Goal: Information Seeking & Learning: Understand process/instructions

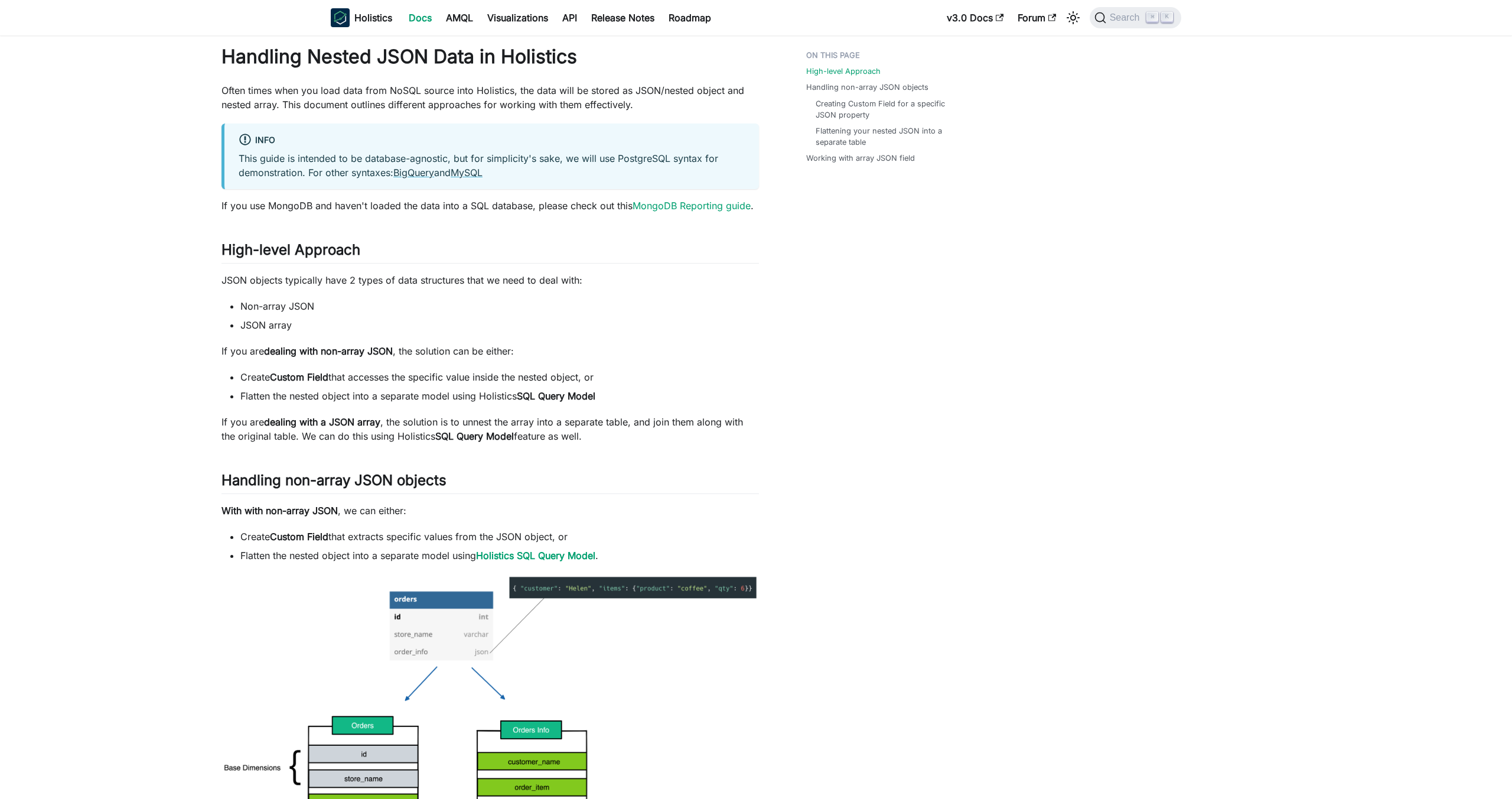
click at [416, 21] on link "Docs" at bounding box center [420, 18] width 37 height 19
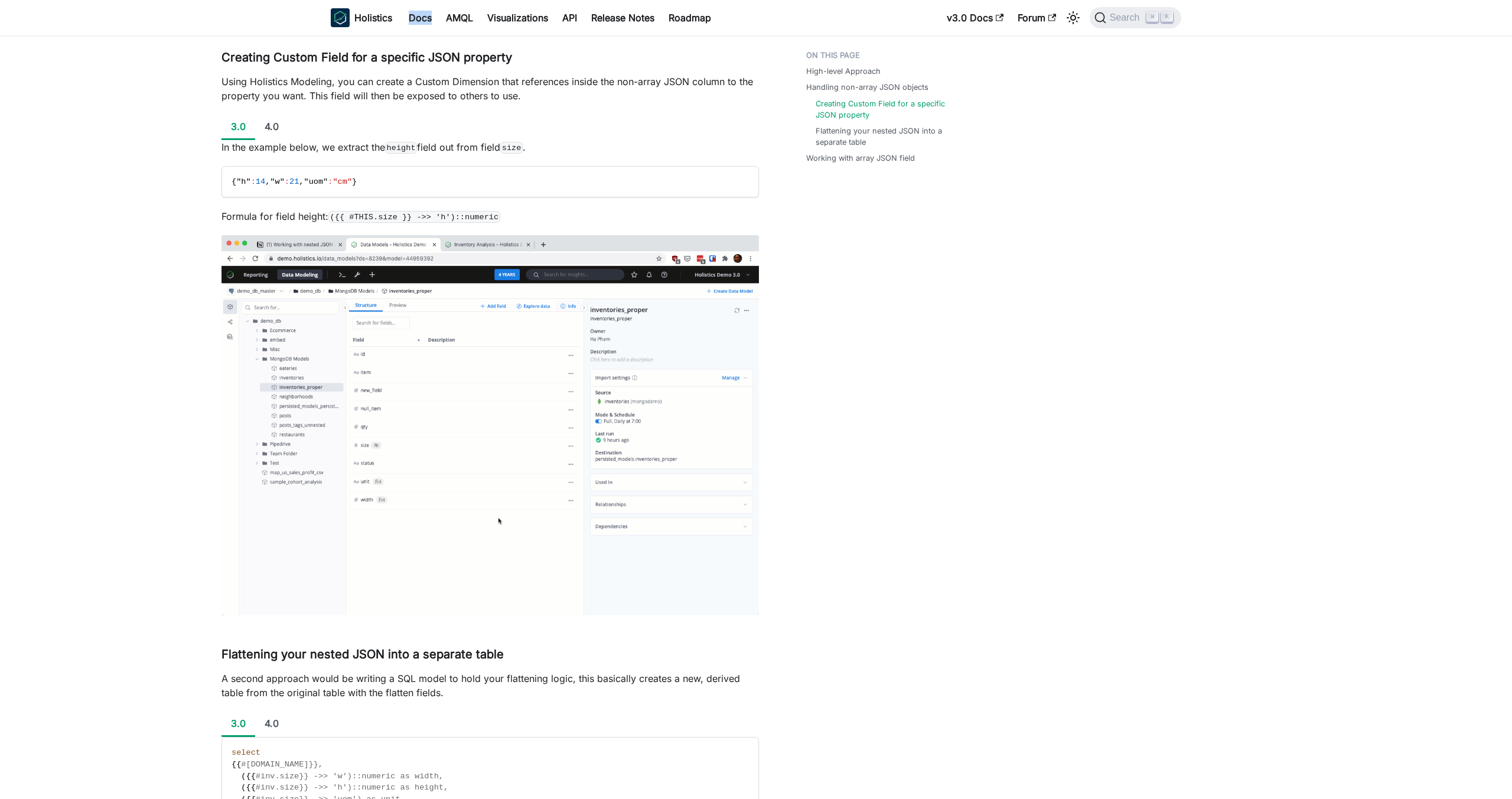
scroll to position [902, 0]
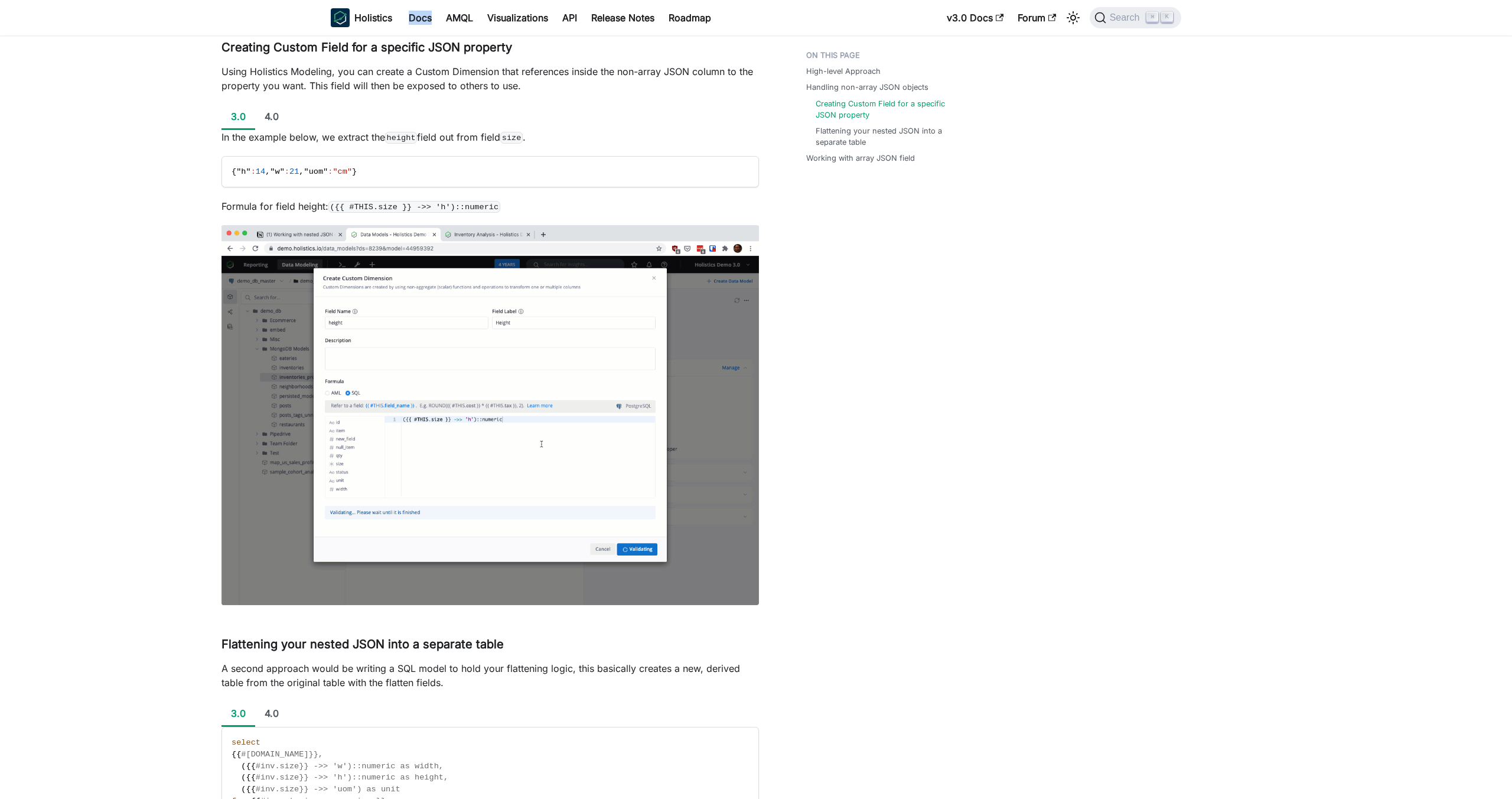
click at [375, 516] on img at bounding box center [490, 415] width 537 height 380
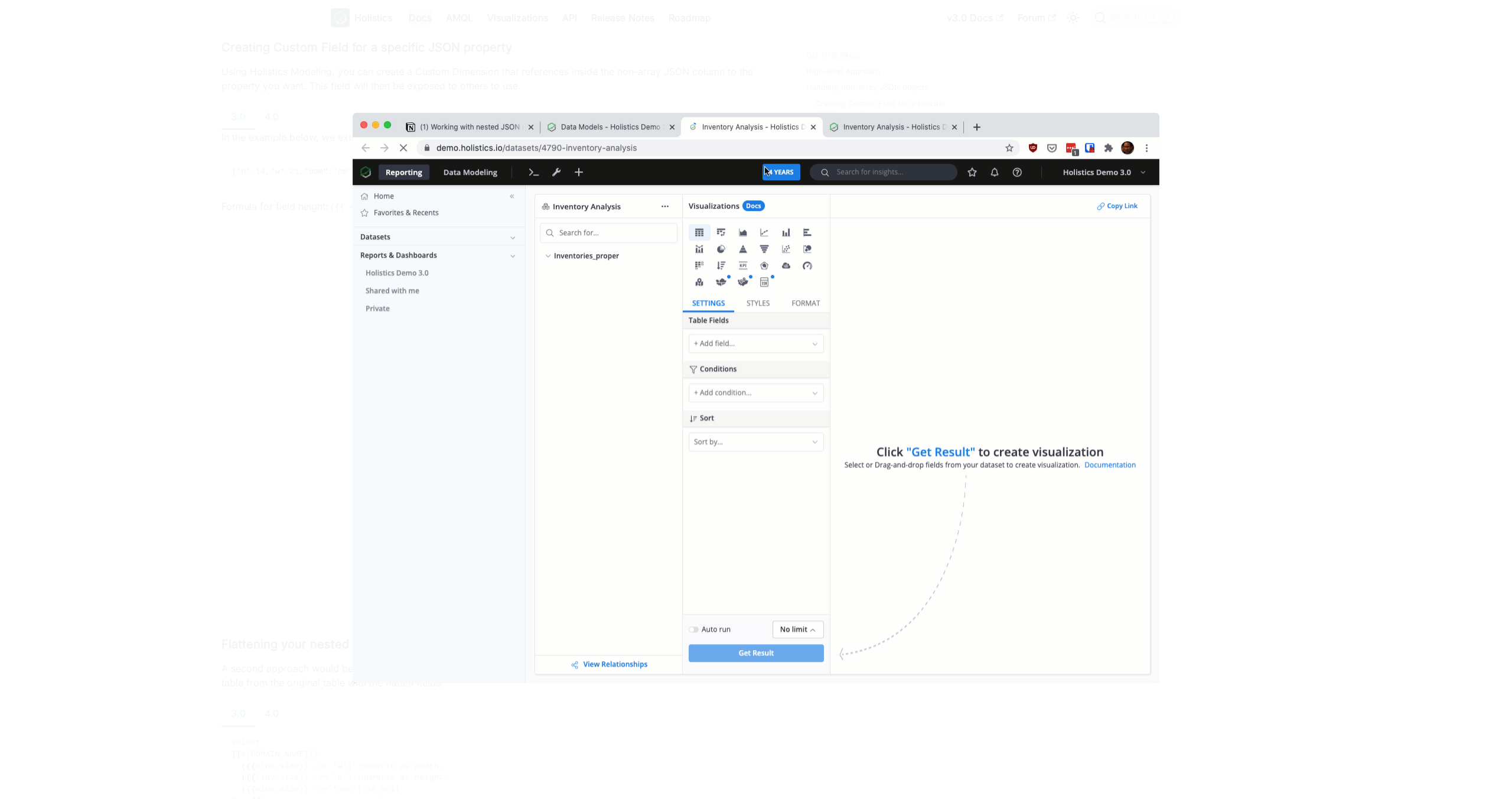
click at [431, 484] on img at bounding box center [756, 398] width 807 height 570
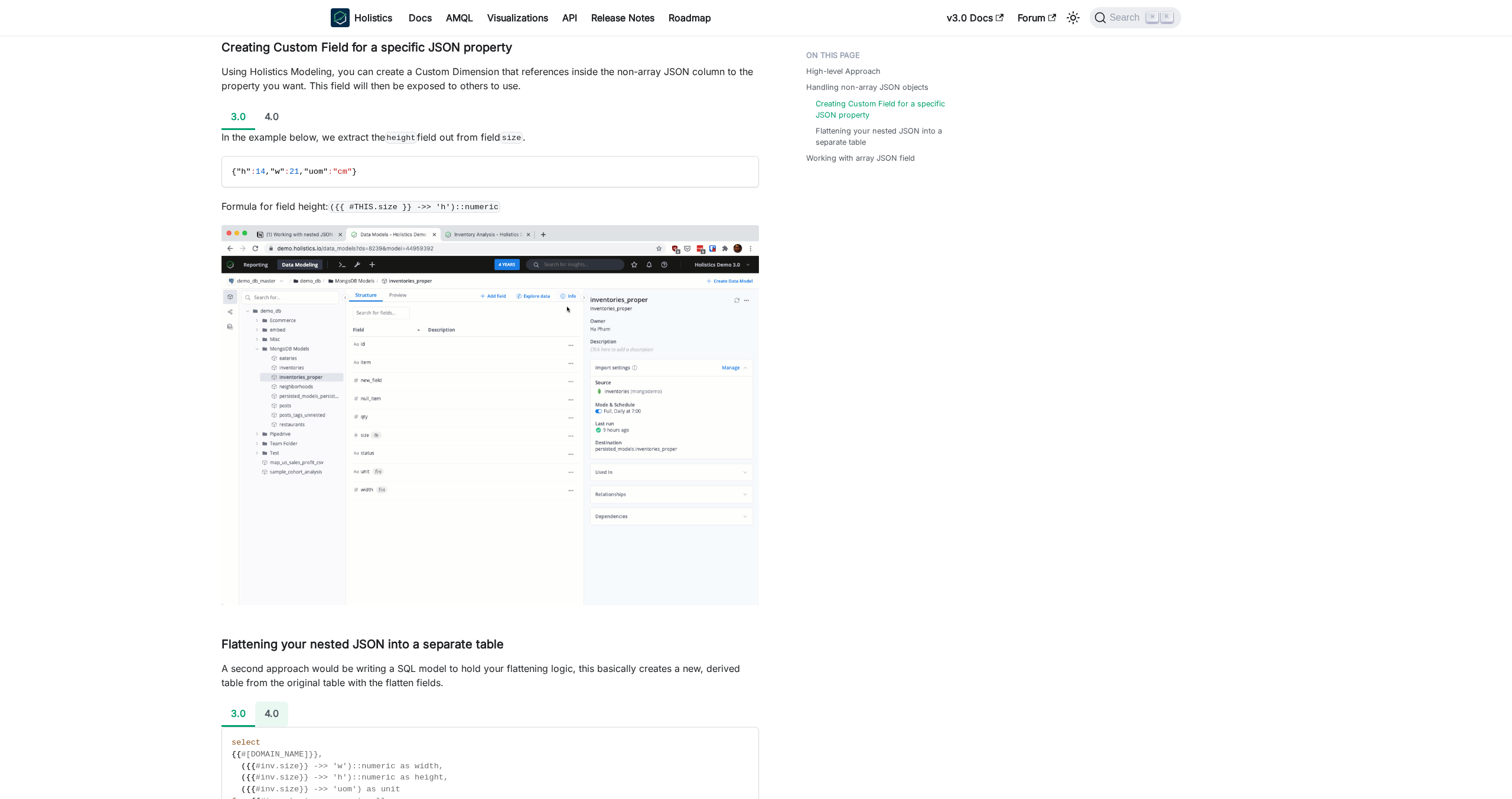
click at [269, 709] on li "4.0" at bounding box center [271, 714] width 33 height 26
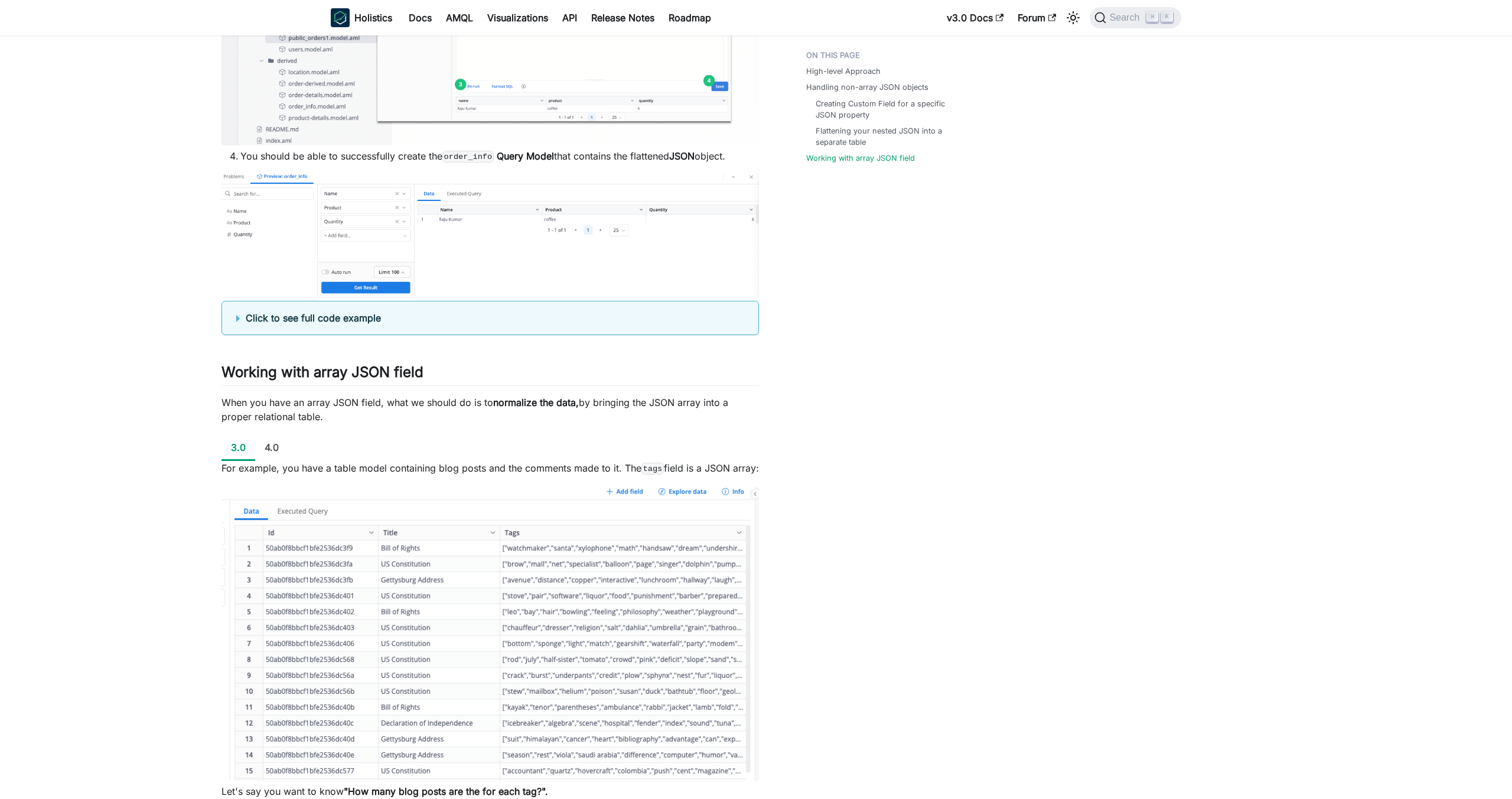
scroll to position [2641, 0]
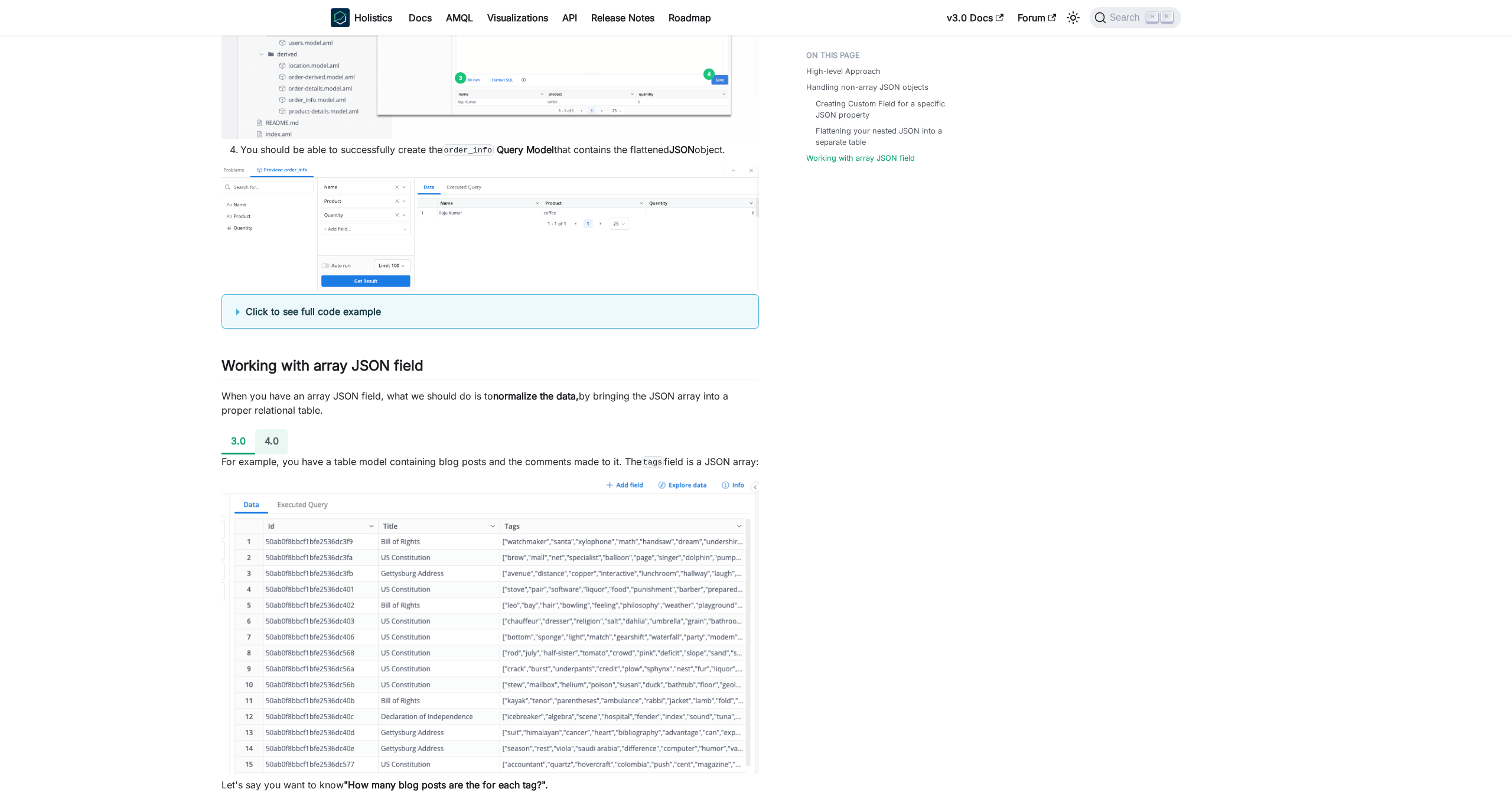
click at [270, 445] on li "4.0" at bounding box center [271, 442] width 33 height 26
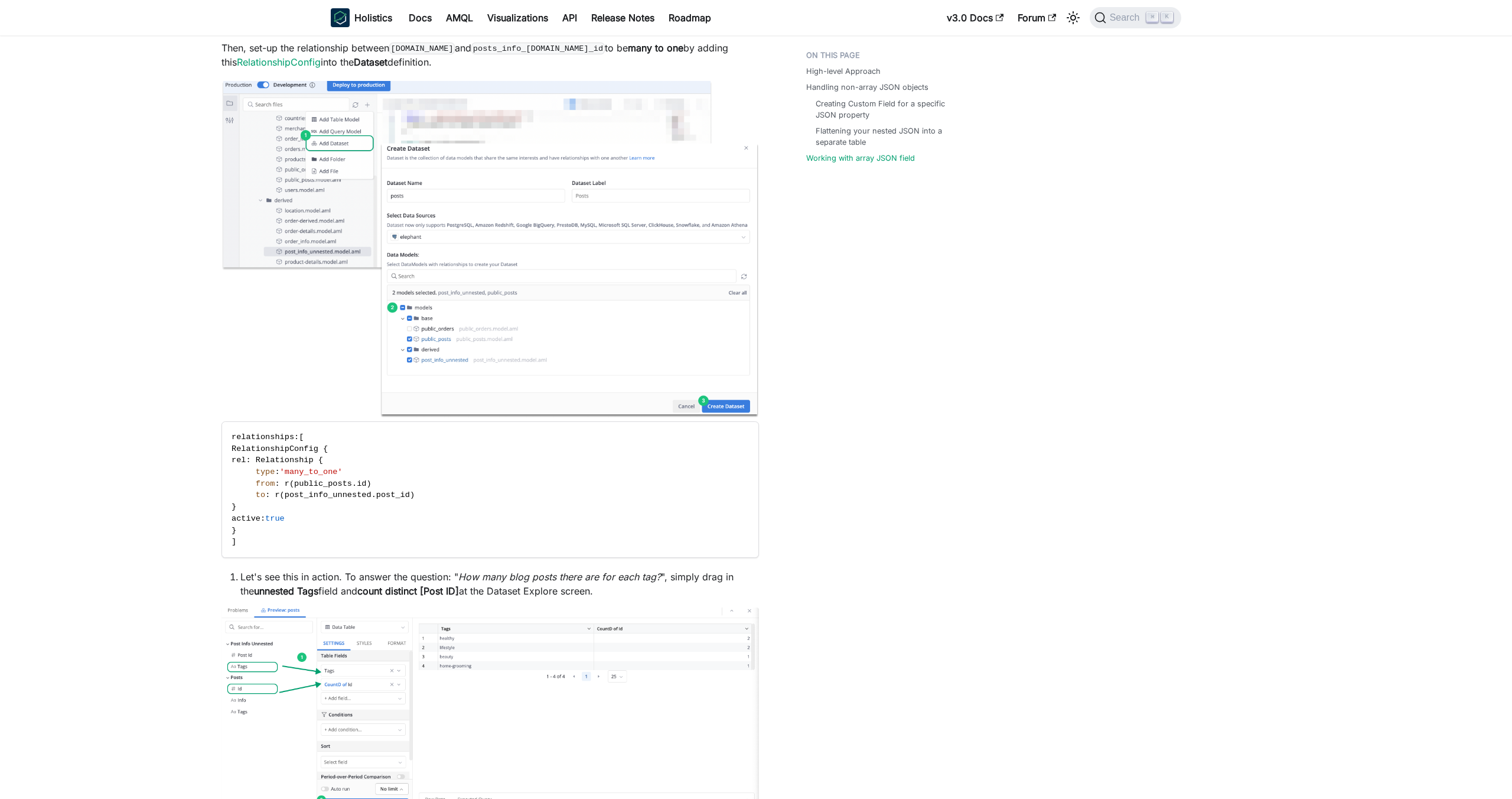
scroll to position [4703, 0]
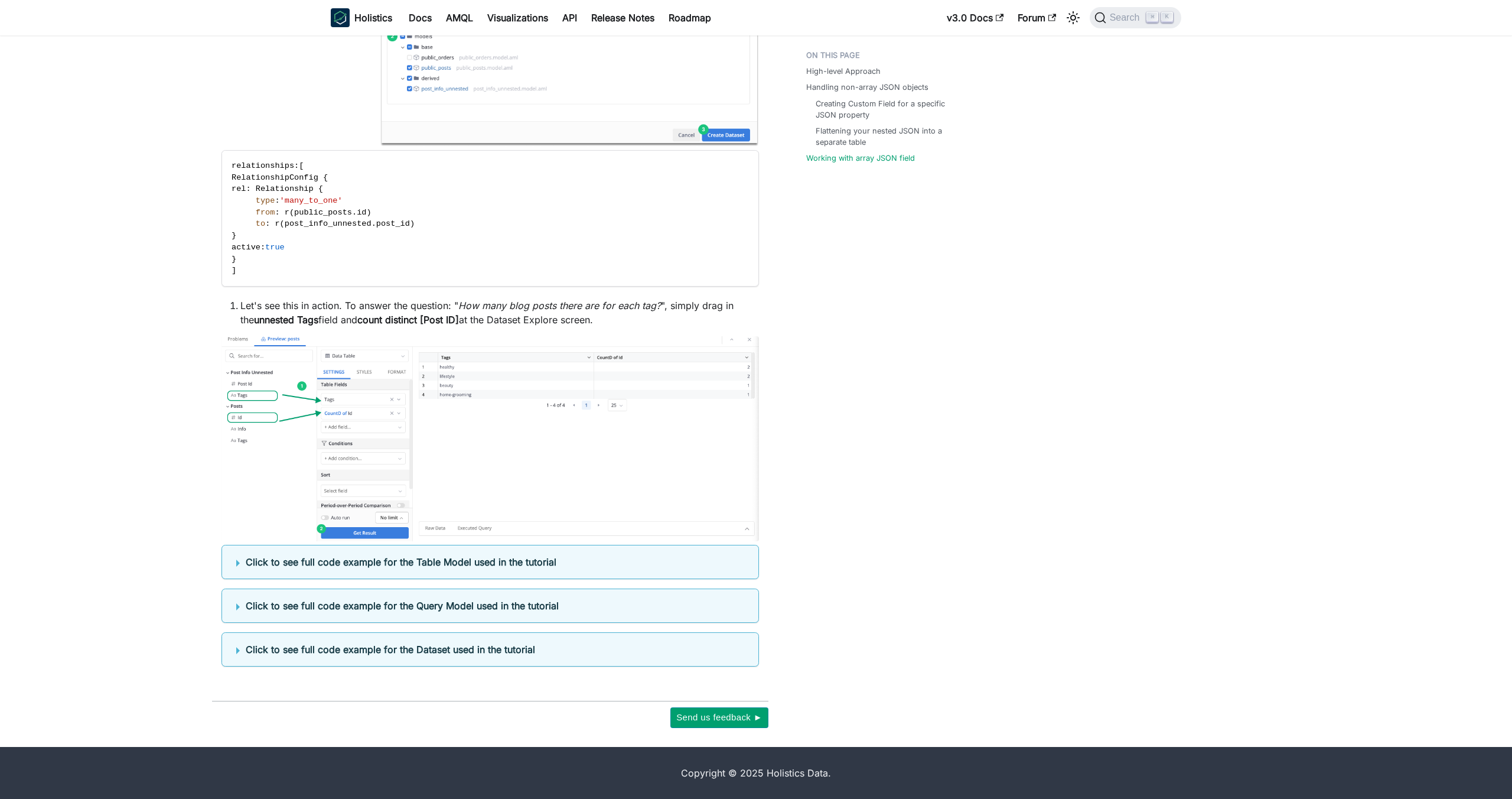
click at [349, 561] on b "Click to see full code example for the Table Model used in the tutorial" at bounding box center [401, 561] width 310 height 12
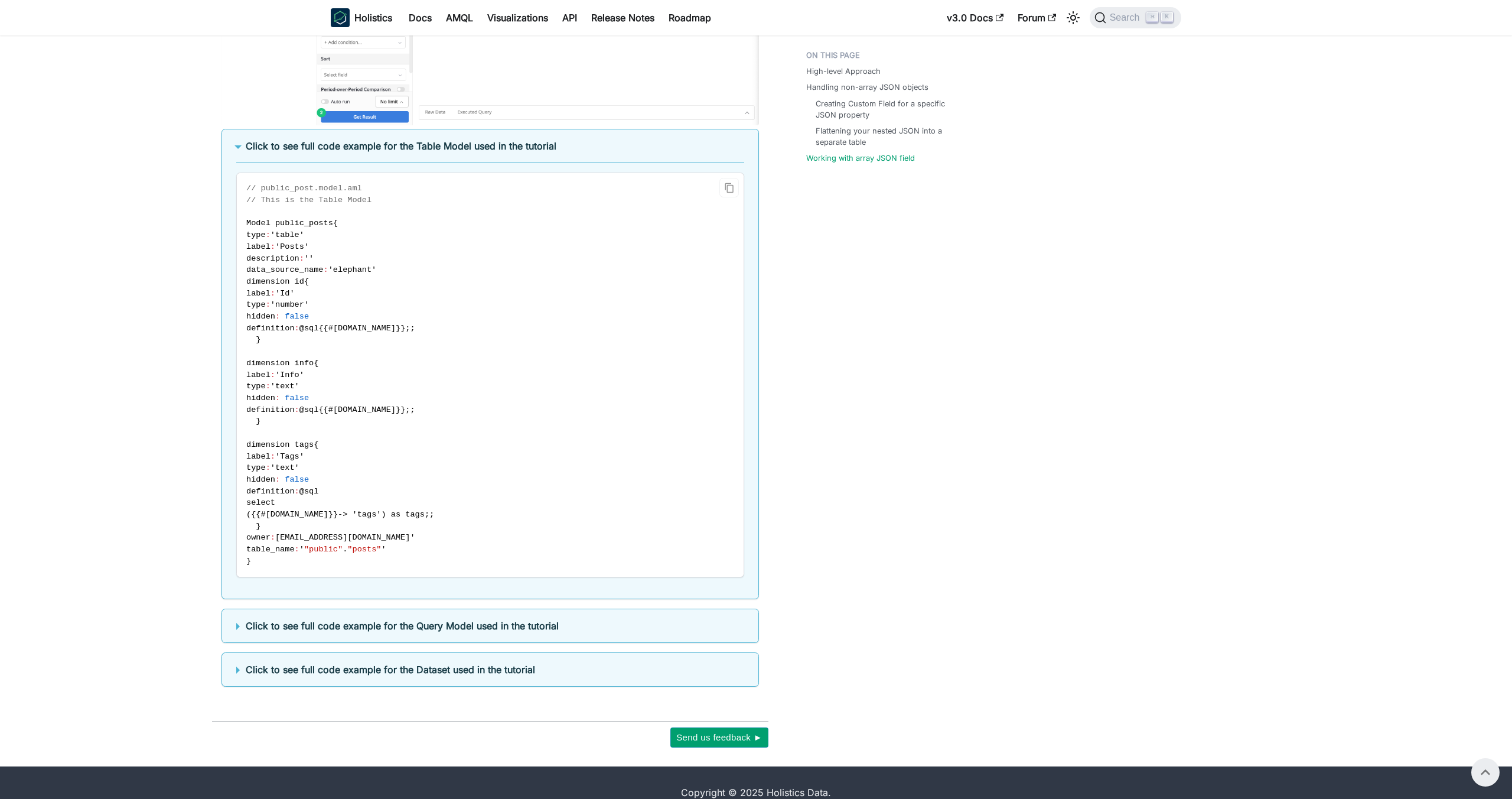
scroll to position [5089, 0]
